Goal: Navigation & Orientation: Find specific page/section

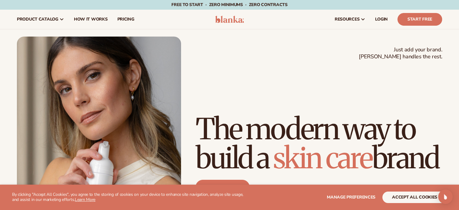
scroll to position [30, 0]
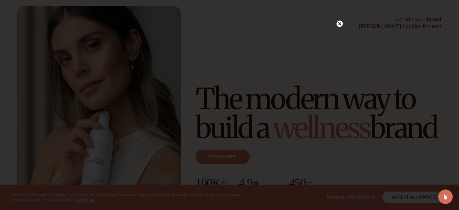
click at [394, 196] on div at bounding box center [229, 105] width 459 height 210
click at [340, 37] on icon at bounding box center [339, 36] width 3 height 3
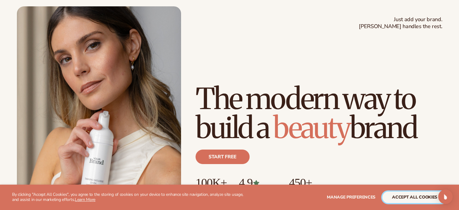
click at [408, 196] on button "accept all cookies" at bounding box center [414, 196] width 65 height 11
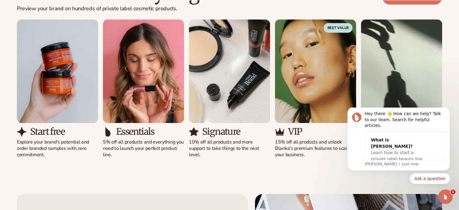
scroll to position [633, 0]
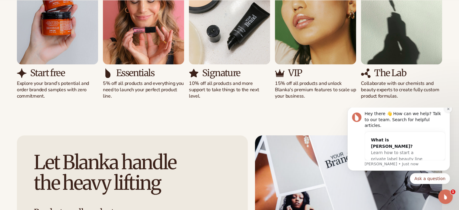
click at [449, 112] on button "Dismiss notification" at bounding box center [448, 109] width 8 height 8
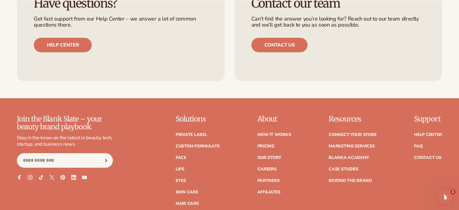
scroll to position [2412, 0]
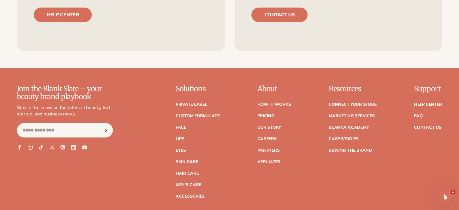
click at [425, 126] on link "Contact Us" at bounding box center [427, 127] width 27 height 4
click at [266, 126] on link "Our Story" at bounding box center [269, 127] width 24 height 4
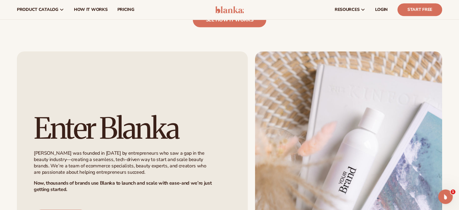
scroll to position [332, 0]
